Goal: Task Accomplishment & Management: Manage account settings

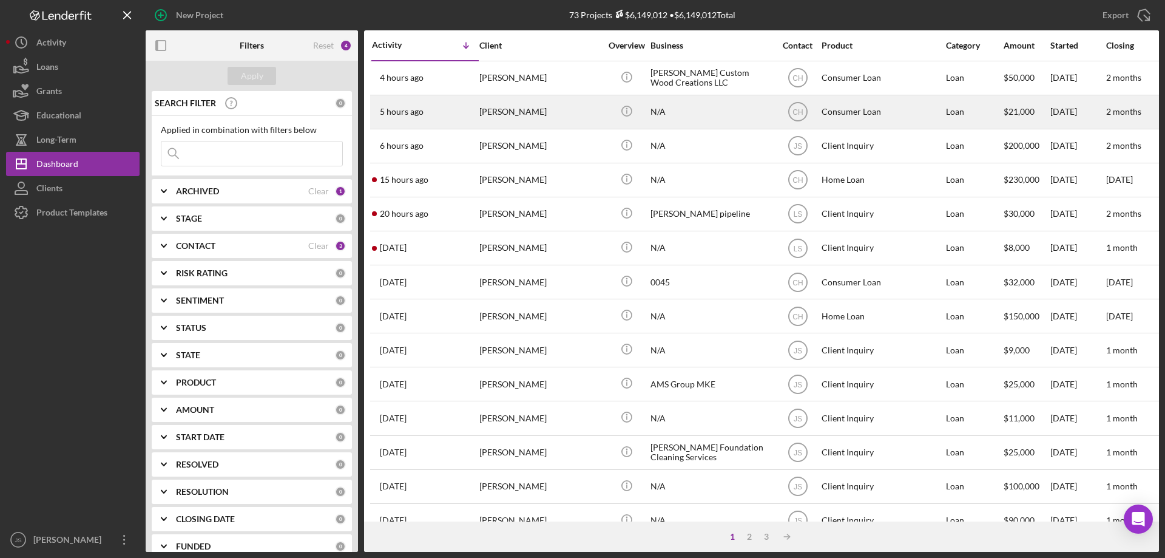
click at [709, 117] on div "N/A" at bounding box center [711, 112] width 121 height 32
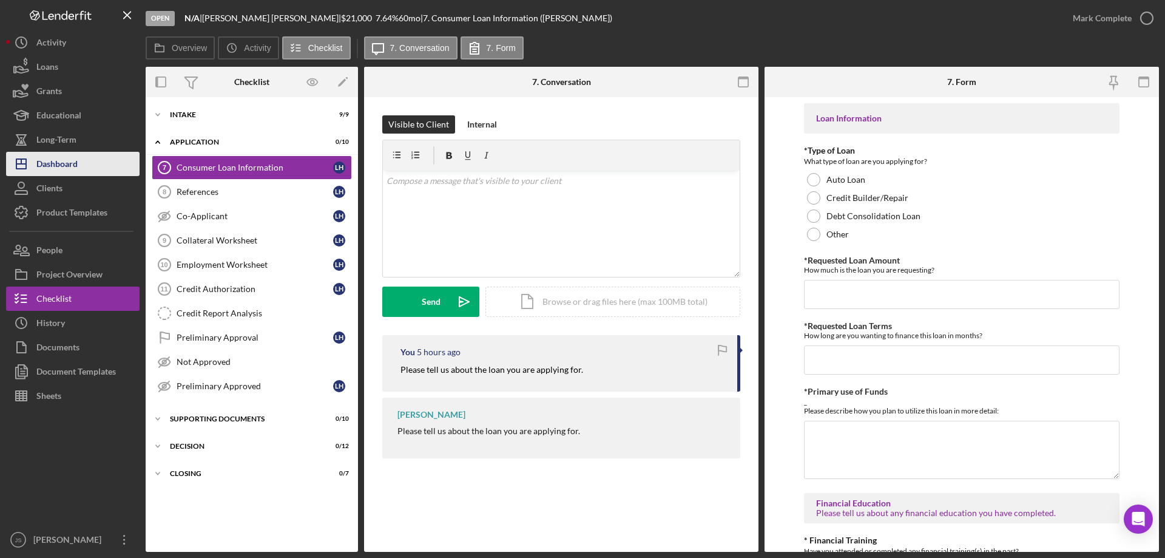
click at [54, 165] on div "Dashboard" at bounding box center [56, 165] width 41 height 27
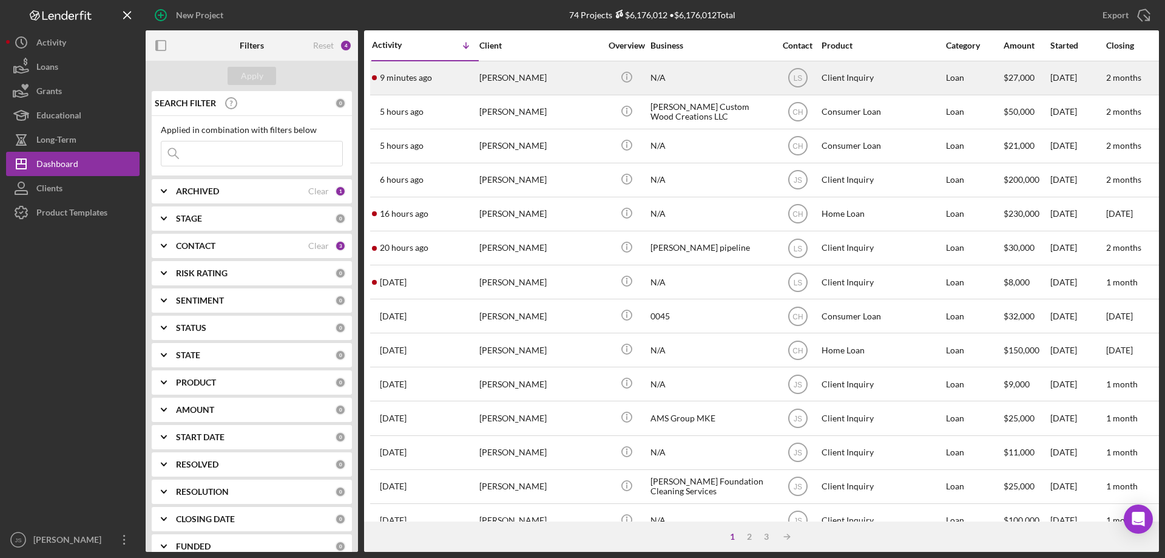
click at [571, 83] on div "[PERSON_NAME]" at bounding box center [539, 78] width 121 height 32
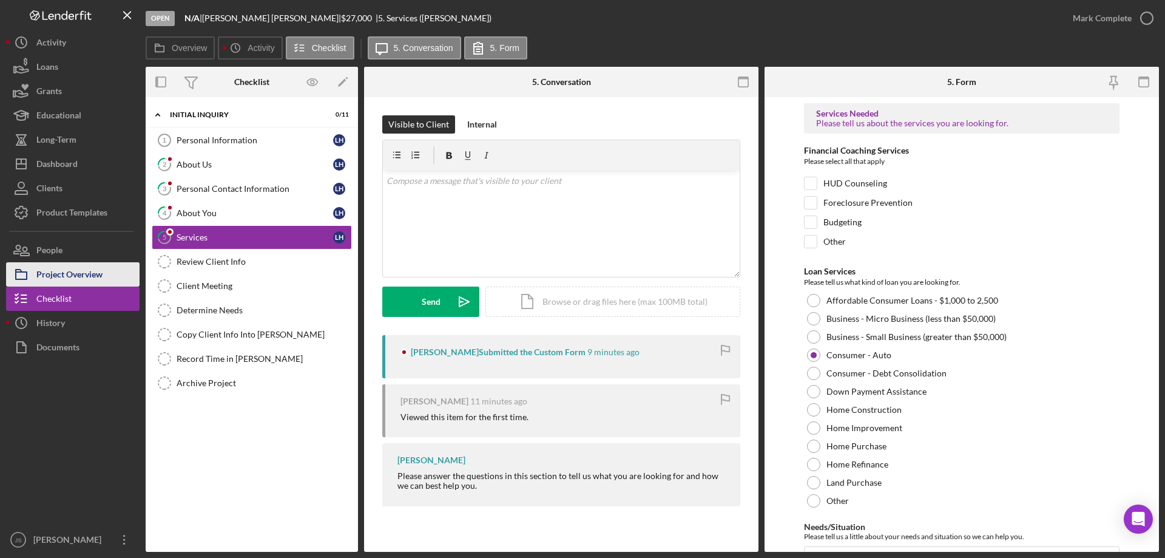
click at [81, 274] on div "Project Overview" at bounding box center [69, 275] width 66 height 27
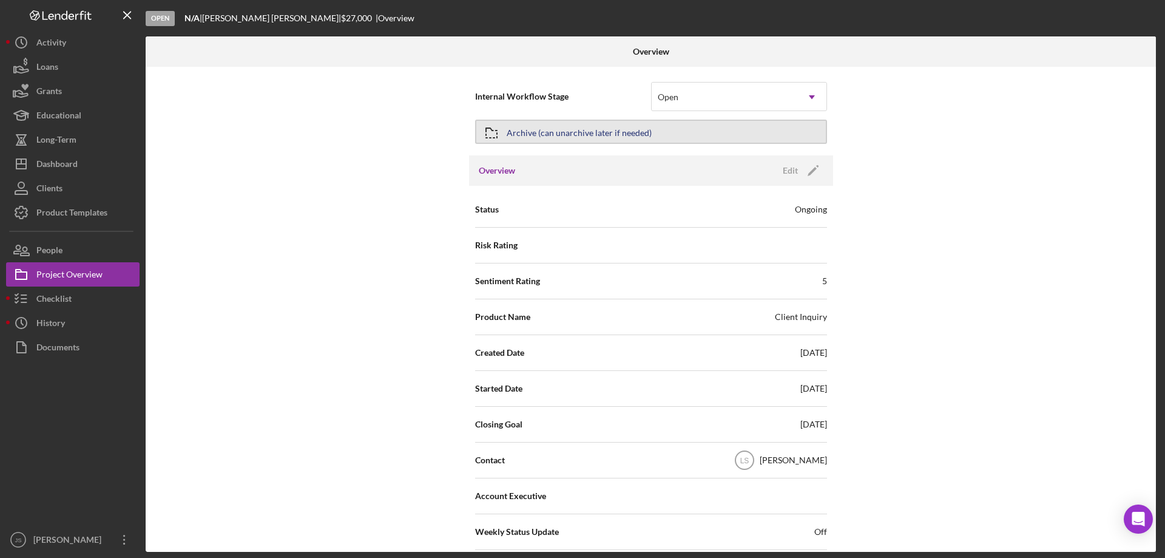
click at [686, 126] on button "Archive (can unarchive later if needed)" at bounding box center [651, 132] width 352 height 24
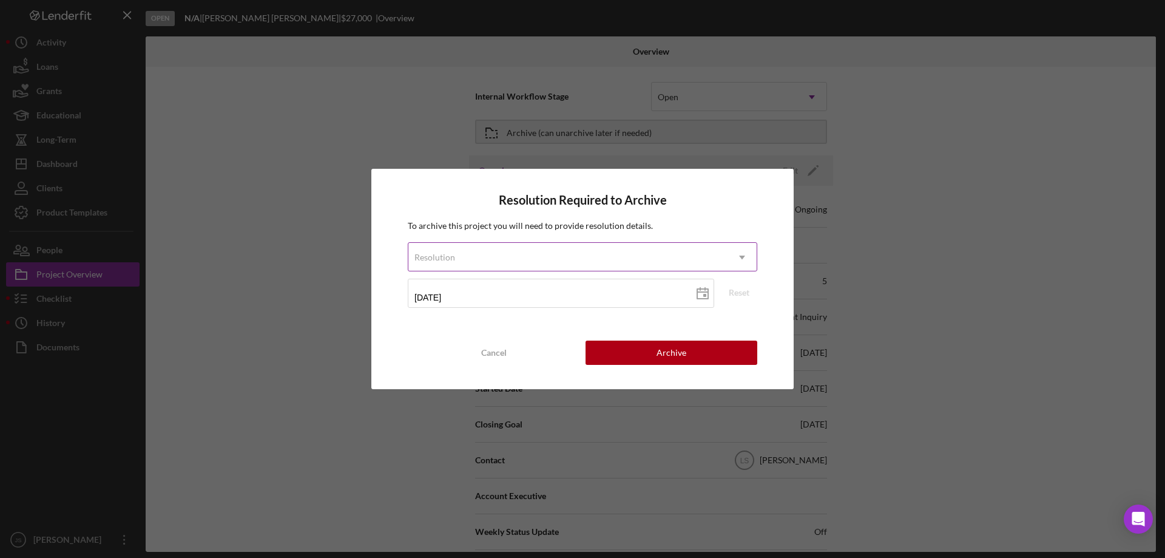
click at [545, 251] on div "Resolution" at bounding box center [567, 257] width 319 height 28
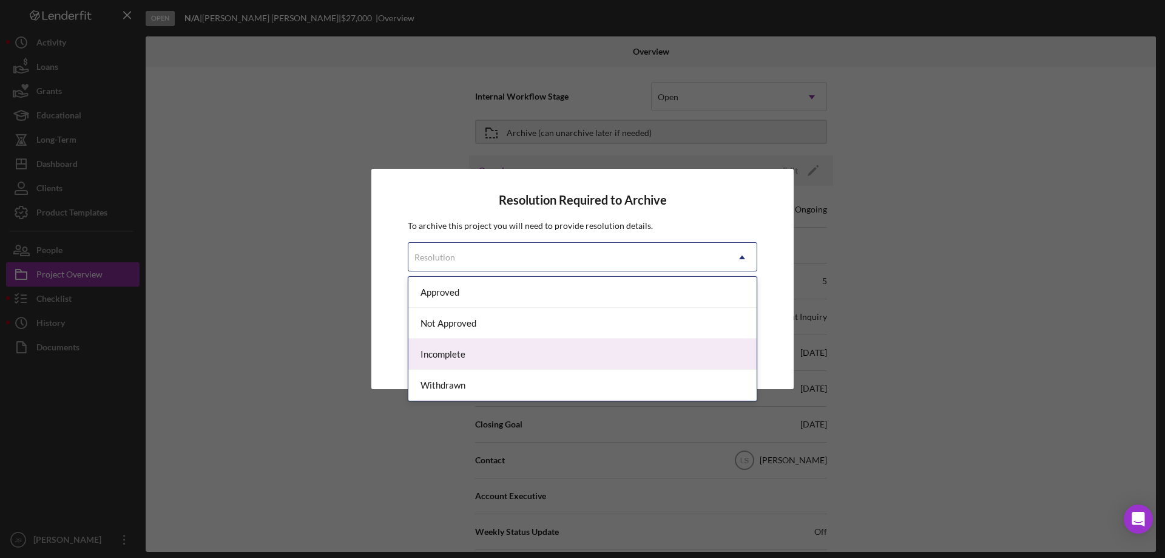
click at [484, 355] on div "Incomplete" at bounding box center [582, 354] width 348 height 31
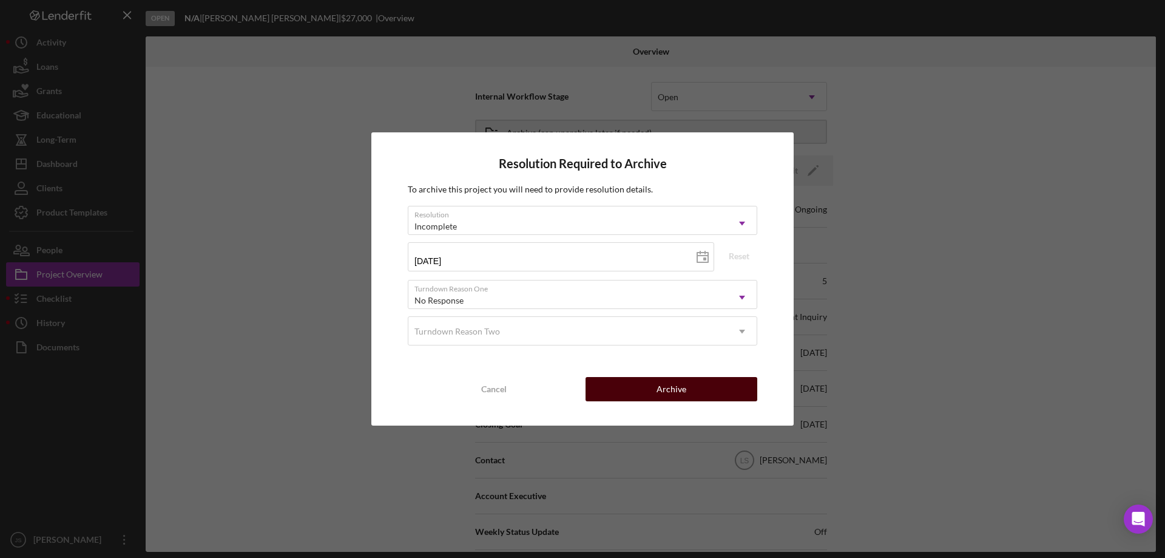
click at [660, 379] on div "Archive" at bounding box center [672, 389] width 30 height 24
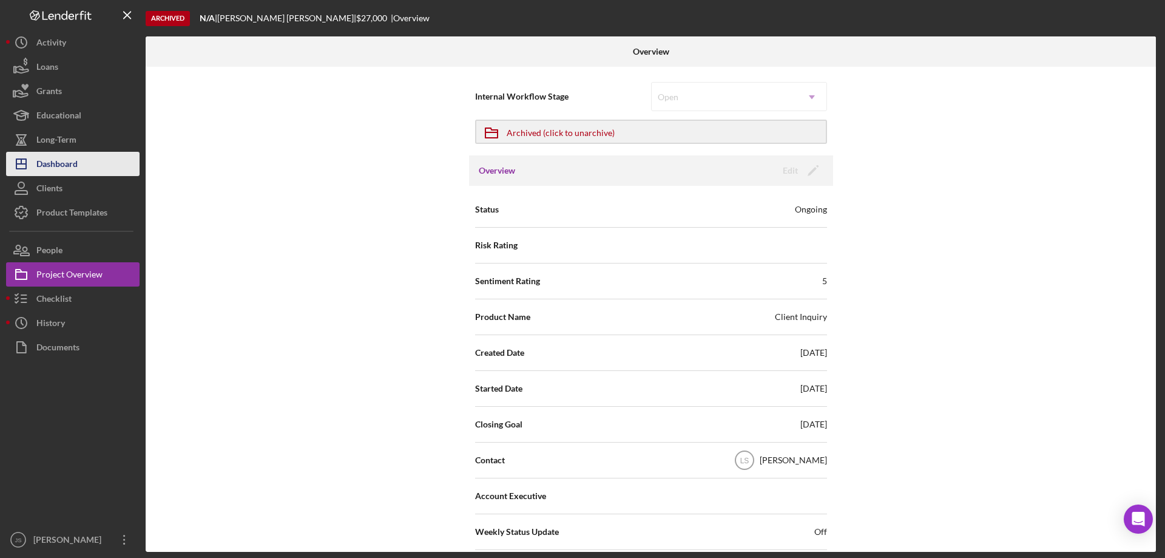
click at [84, 166] on button "Icon/Dashboard Dashboard" at bounding box center [73, 164] width 134 height 24
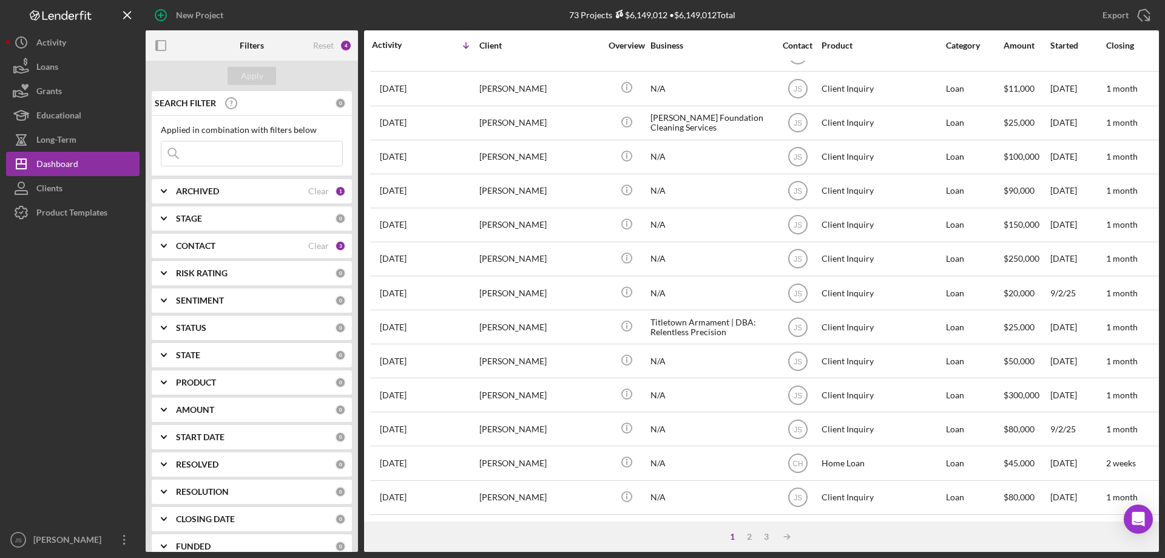
scroll to position [406, 0]
